Goal: Transaction & Acquisition: Subscribe to service/newsletter

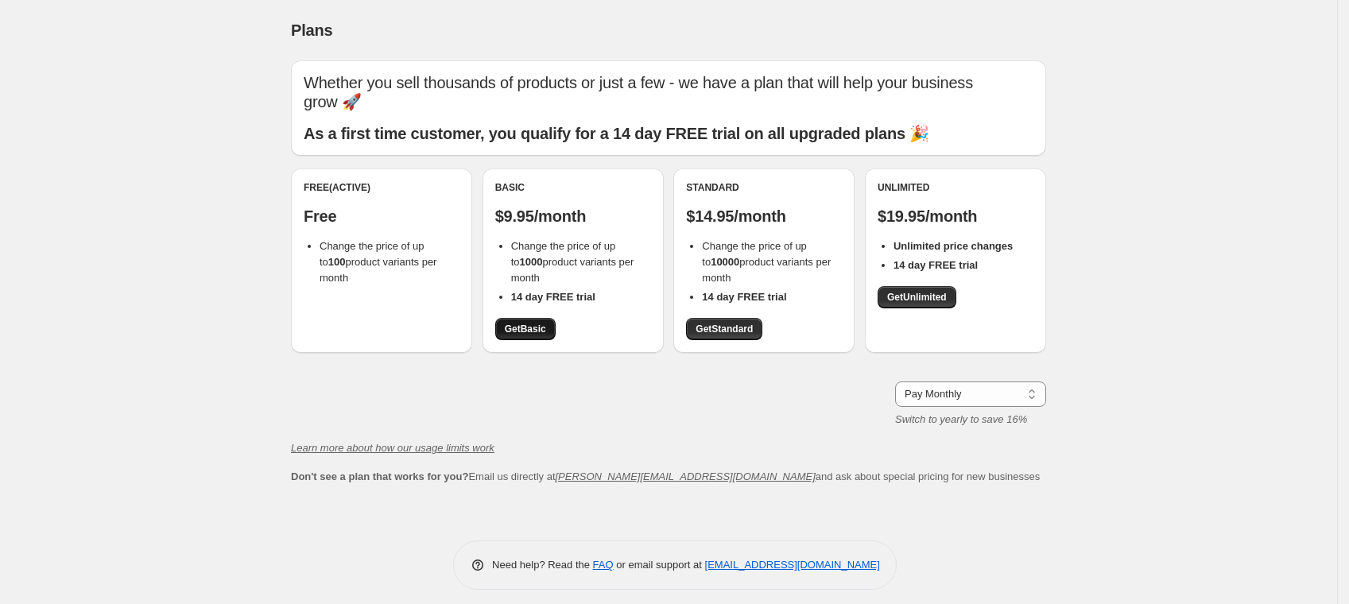
click at [541, 335] on span "Get Basic" at bounding box center [525, 329] width 41 height 13
